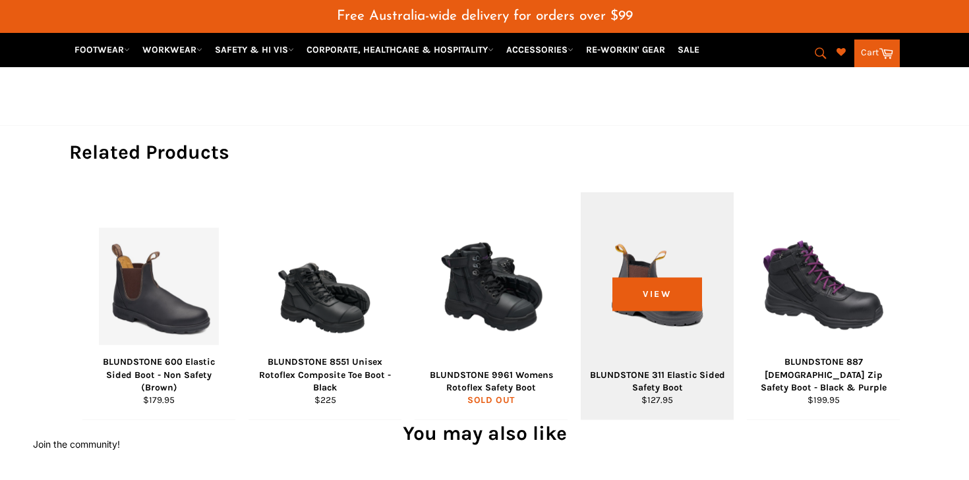
click at [665, 318] on div "View" at bounding box center [656, 305] width 153 height 227
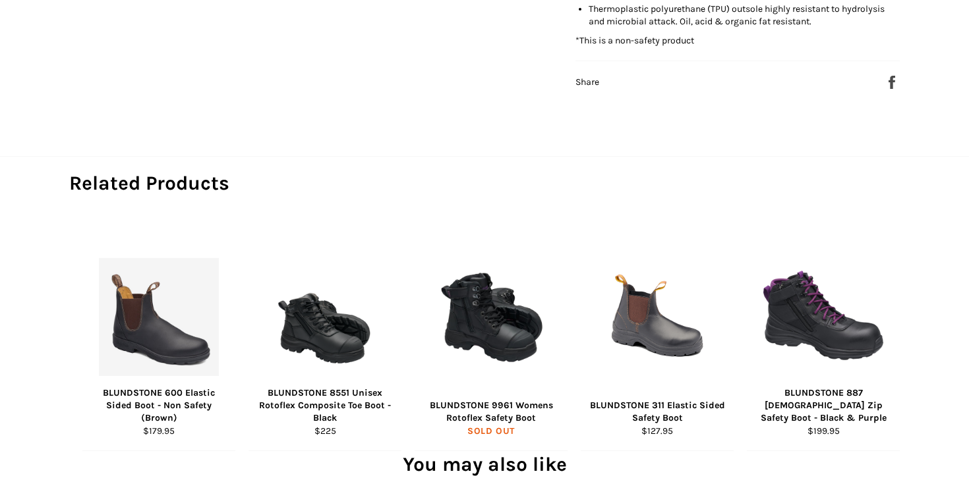
scroll to position [749, 0]
